Goal: Find specific page/section

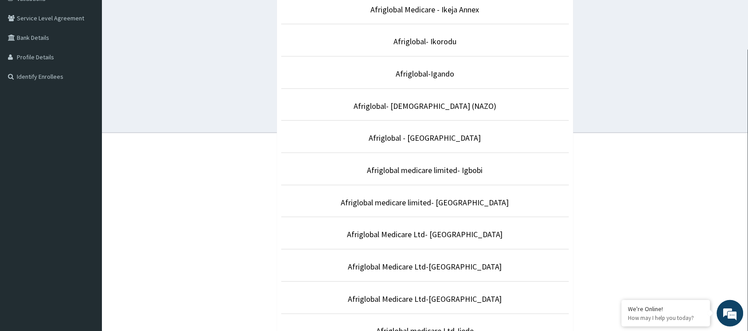
scroll to position [199, 0]
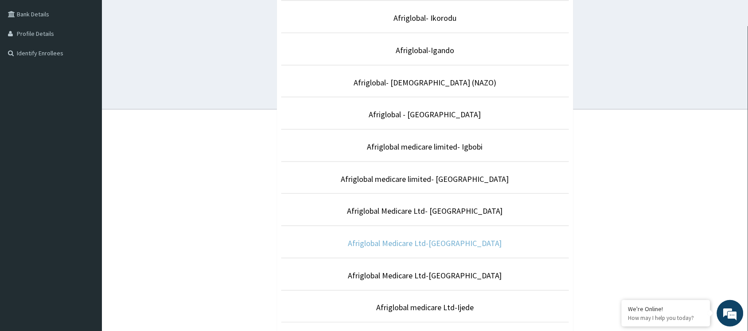
drag, startPoint x: 754, startPoint y: 327, endPoint x: 454, endPoint y: 244, distance: 311.4
click at [454, 244] on html "R EL Toggle navigation Afriglobal medicare Afriglobal medicare - sales_support@…" at bounding box center [374, 81] width 748 height 560
click at [454, 244] on link "Afriglobal Medicare Ltd-[GEOGRAPHIC_DATA]" at bounding box center [425, 243] width 154 height 10
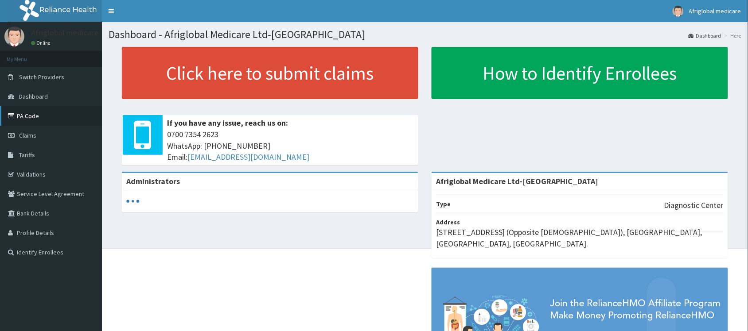
click at [51, 109] on link "PA Code" at bounding box center [51, 115] width 102 height 19
